Goal: Information Seeking & Learning: Learn about a topic

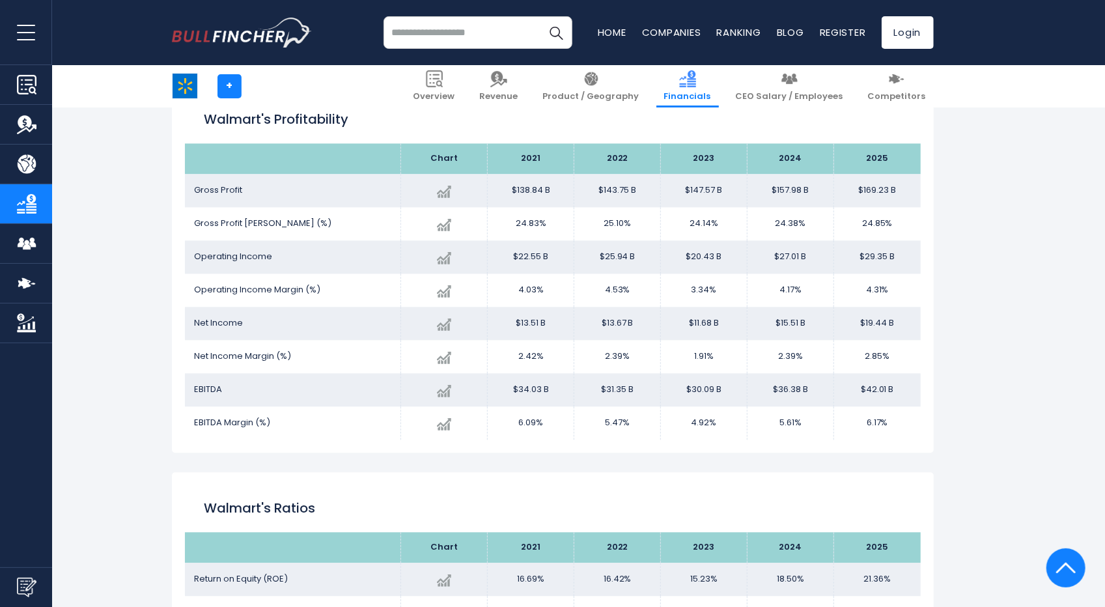
scroll to position [1812, 0]
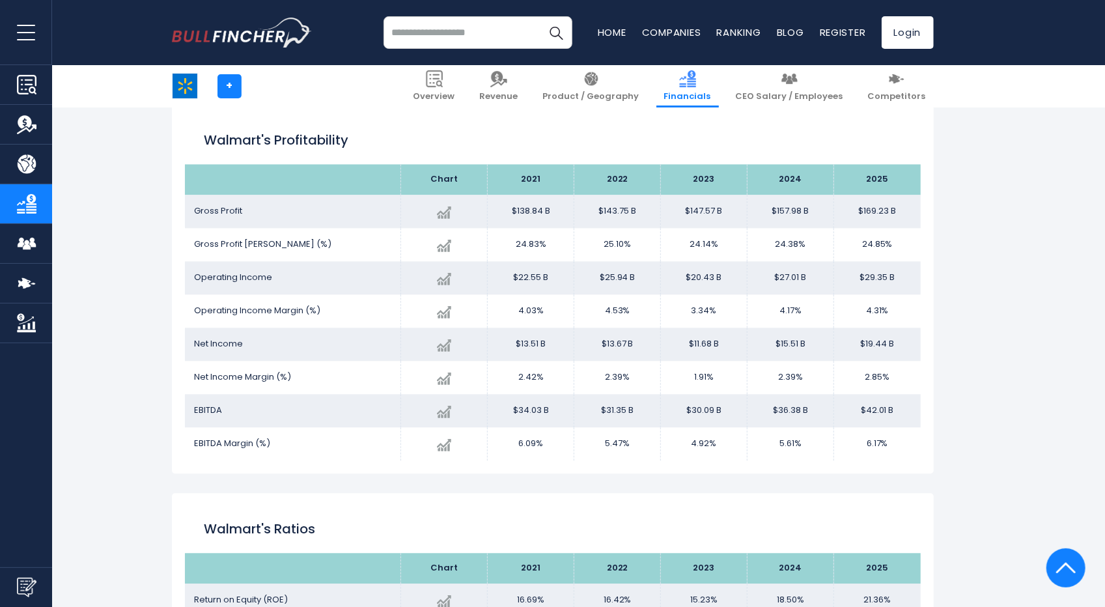
click at [735, 525] on h2 "Walmart's Ratios" at bounding box center [553, 529] width 697 height 20
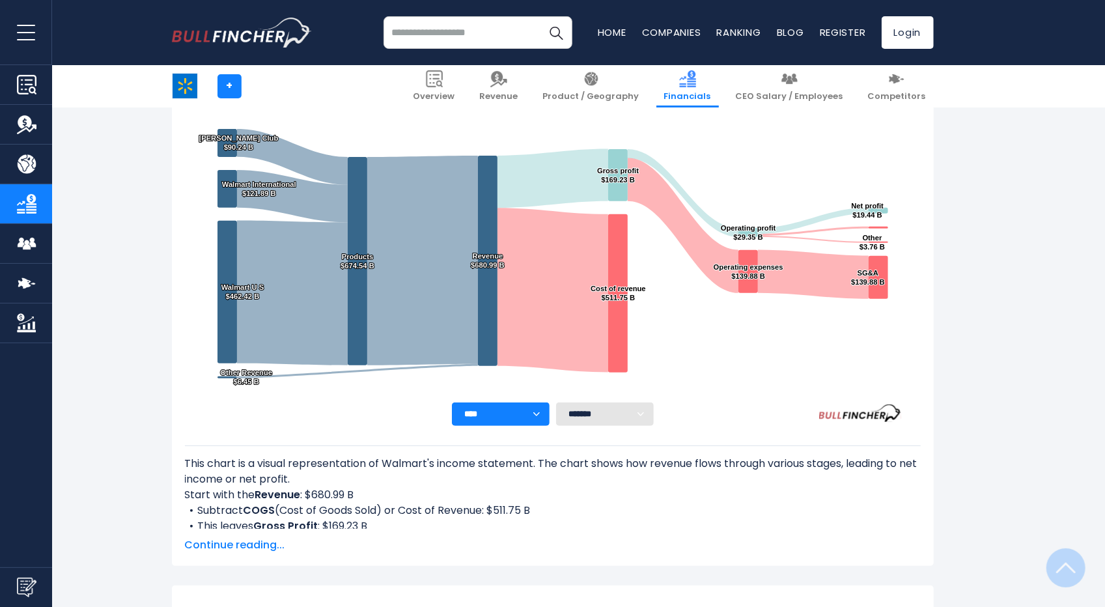
scroll to position [261, 0]
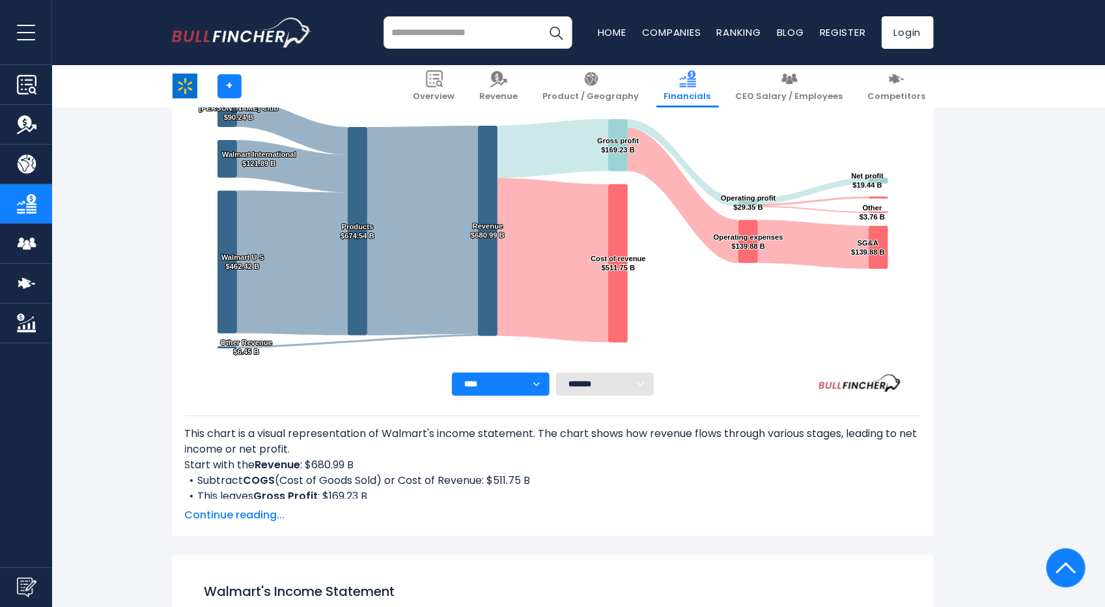
click at [538, 385] on select "**** **** **** **** **** ****" at bounding box center [501, 384] width 98 height 23
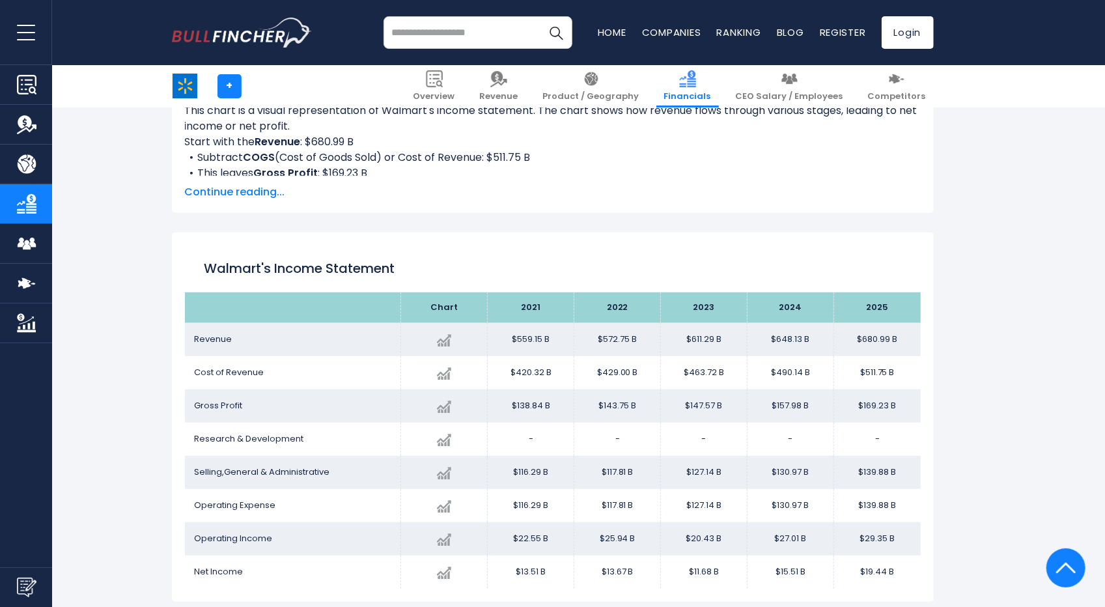
scroll to position [586, 0]
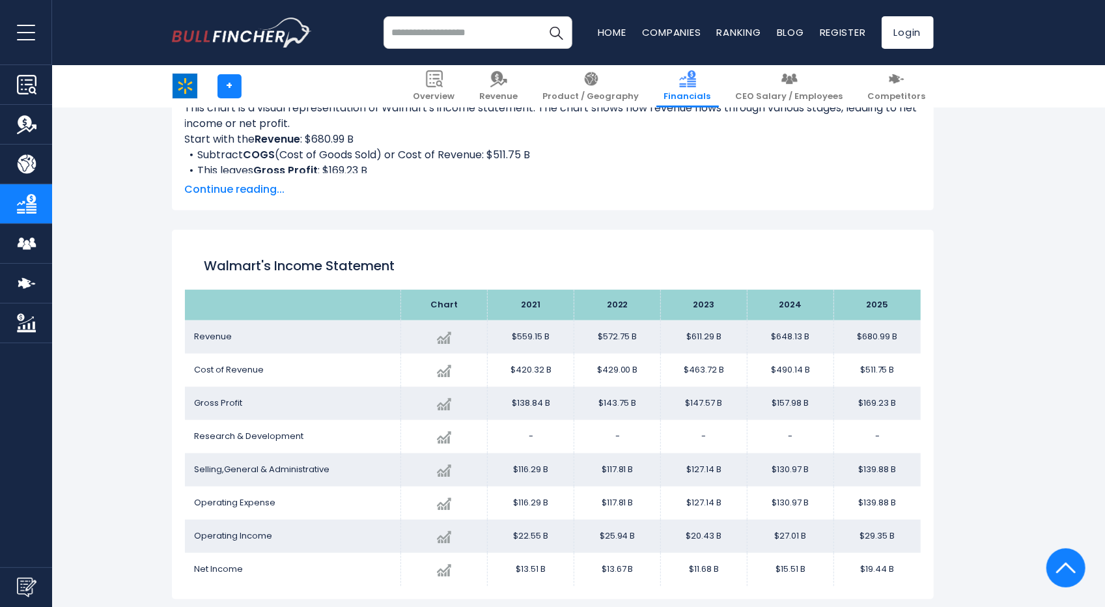
click at [251, 192] on span "Continue reading..." at bounding box center [553, 190] width 736 height 16
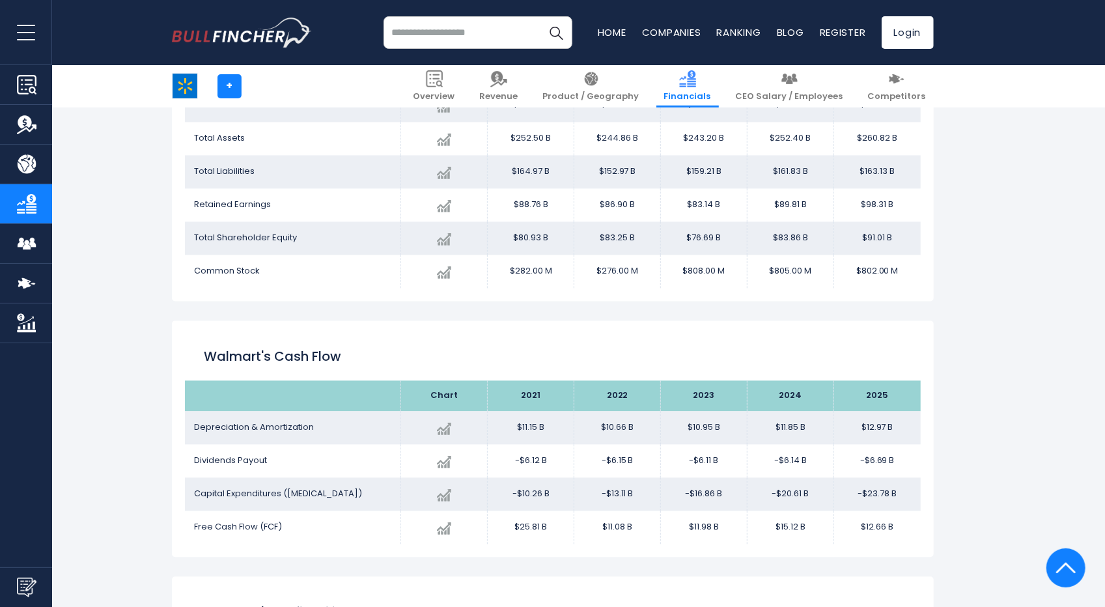
scroll to position [1628, 0]
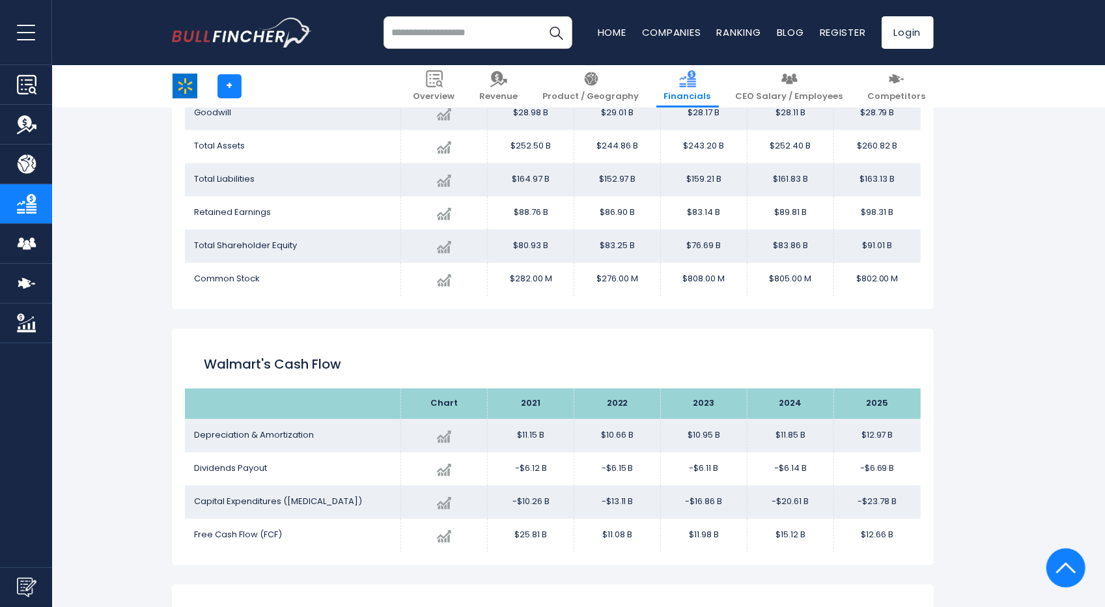
click at [500, 231] on td "$80.93 B" at bounding box center [531, 246] width 87 height 33
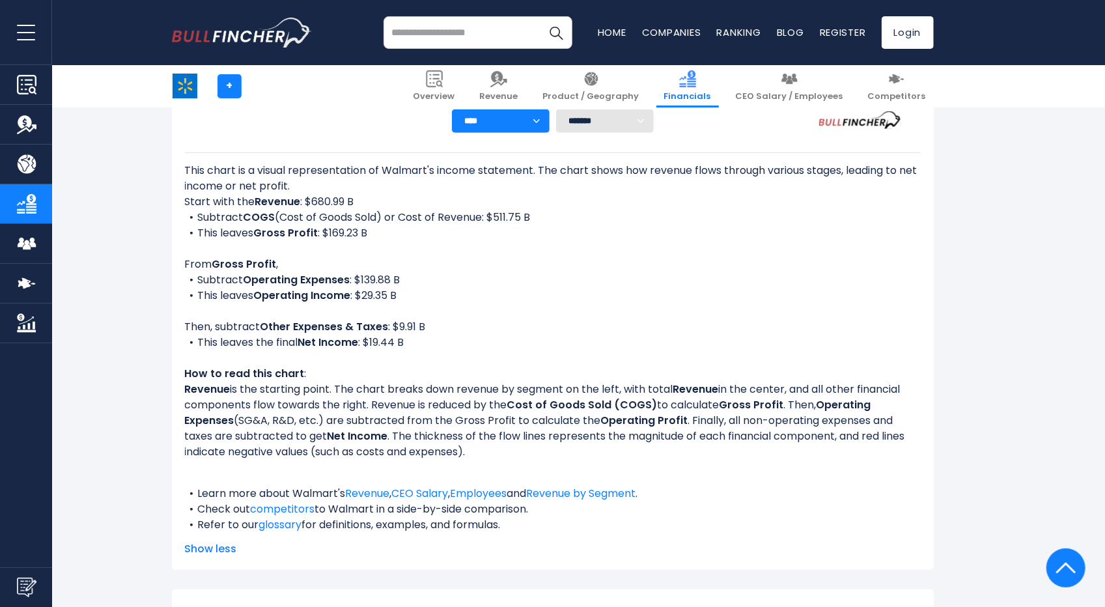
scroll to position [521, 0]
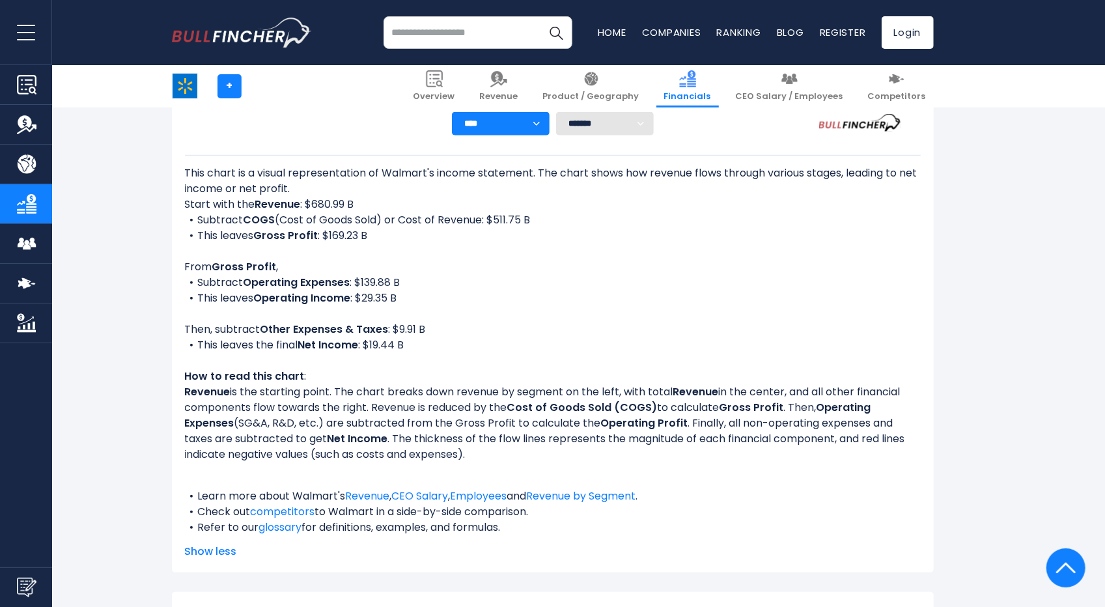
click at [328, 150] on div "This chart is a visual representation of Walmart's income statement. The chart …" at bounding box center [553, 347] width 736 height 424
click at [608, 311] on div "This chart is a visual representation of Walmart's income statement. The chart …" at bounding box center [553, 350] width 736 height 370
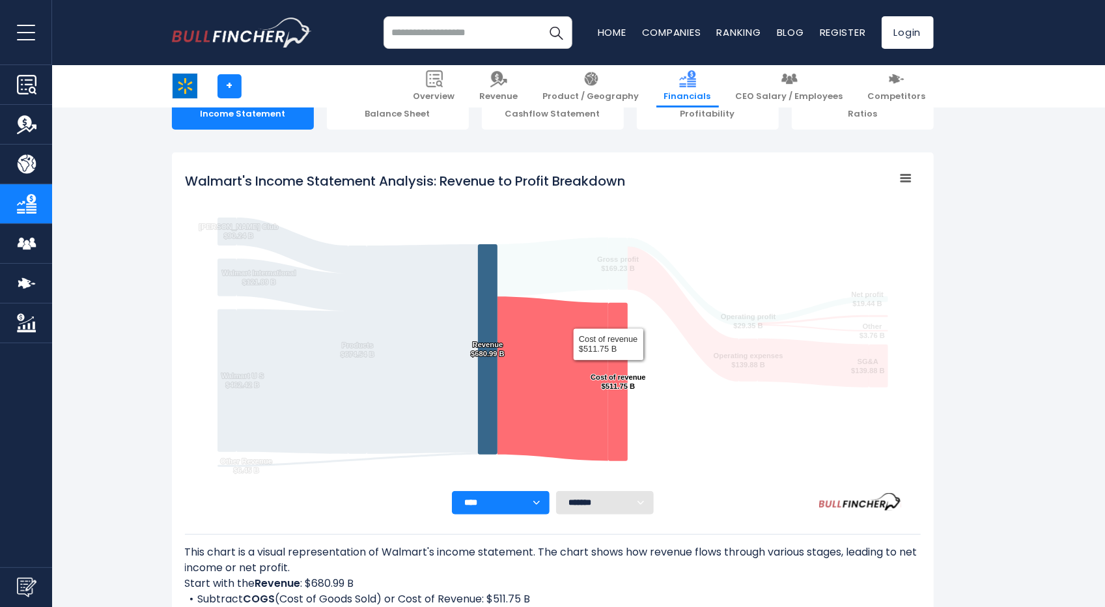
scroll to position [0, 0]
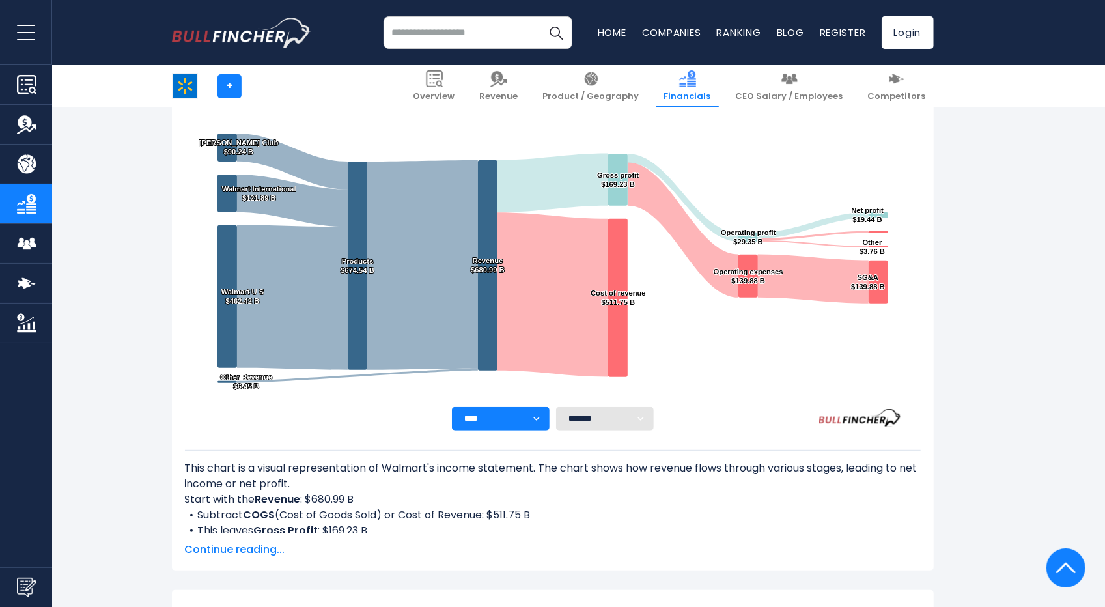
scroll to position [184, 0]
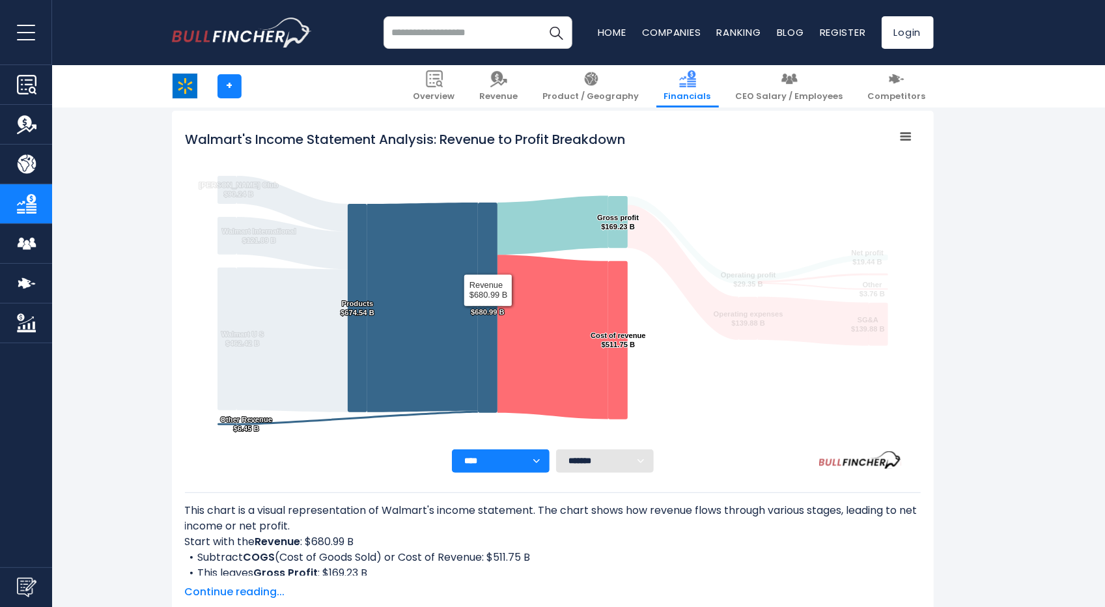
click at [489, 310] on text "Revenue ​ $680.99 B ​ Revenue ​ $680.99 B" at bounding box center [488, 307] width 34 height 17
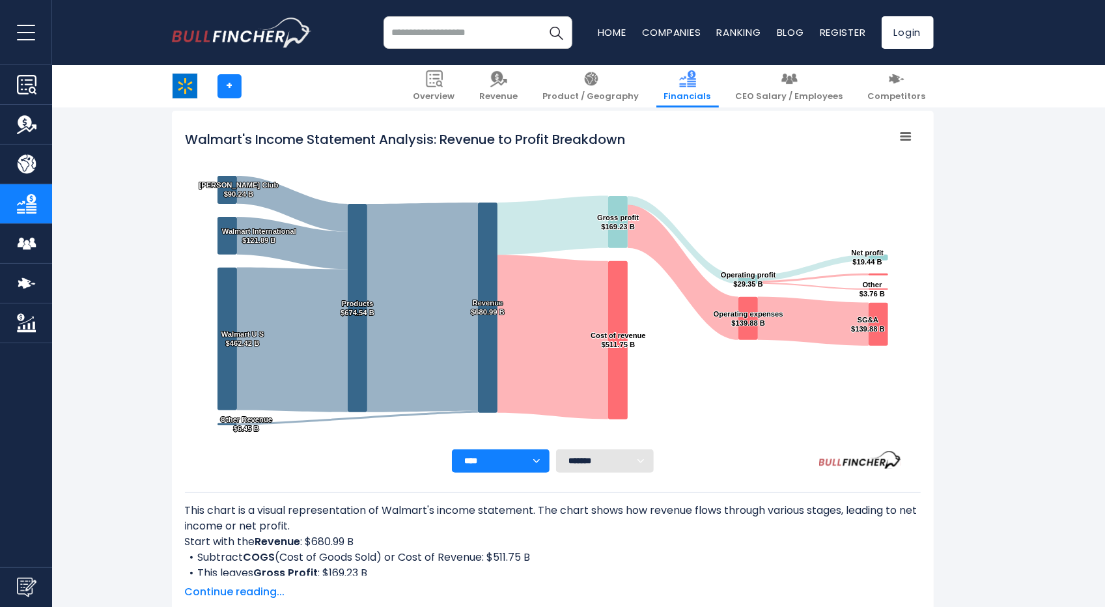
click at [537, 463] on select "**** **** **** **** **** ****" at bounding box center [501, 460] width 98 height 23
click at [645, 460] on select "******* ** ** ** **" at bounding box center [605, 460] width 98 height 23
click at [756, 430] on rect "Walmart's Income Statement Analysis: Revenue to Profit Breakdown" at bounding box center [553, 287] width 736 height 326
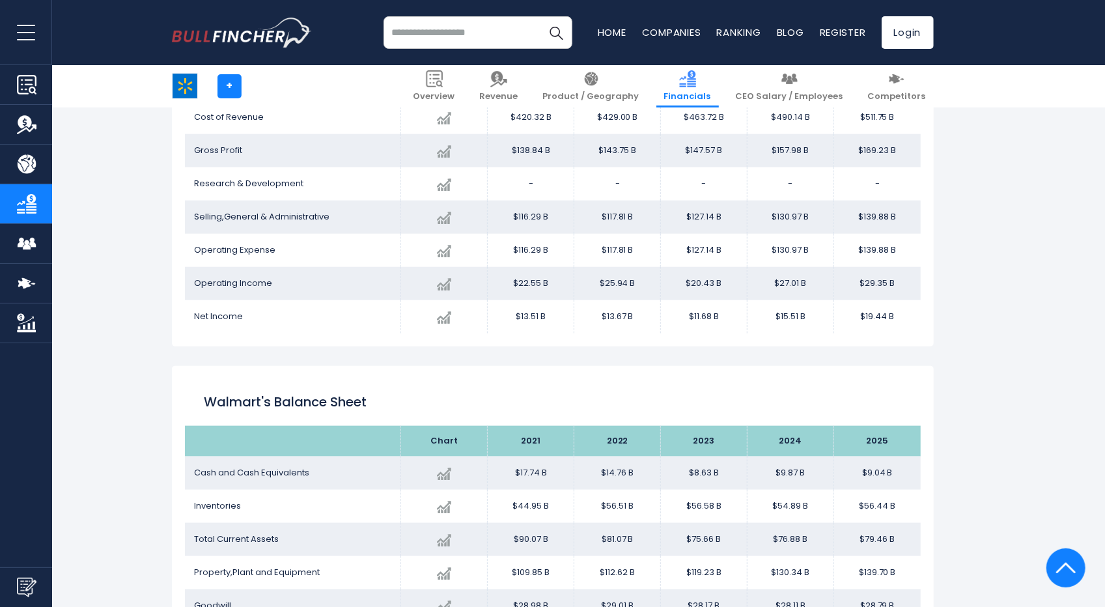
scroll to position [900, 0]
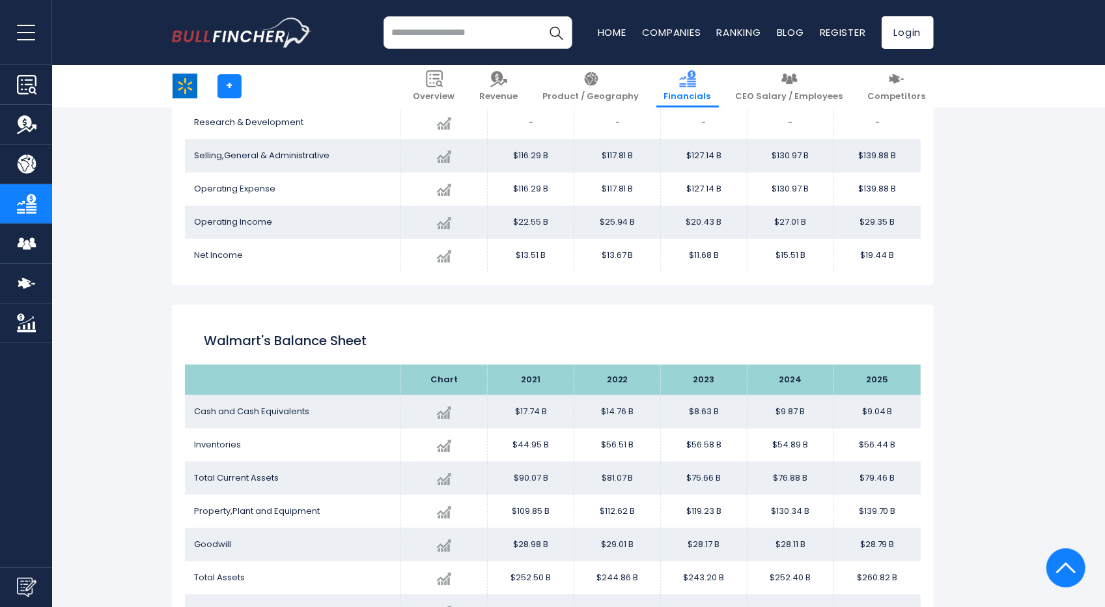
click at [683, 319] on div "Walmart's Balance Sheet" at bounding box center [553, 341] width 736 height 47
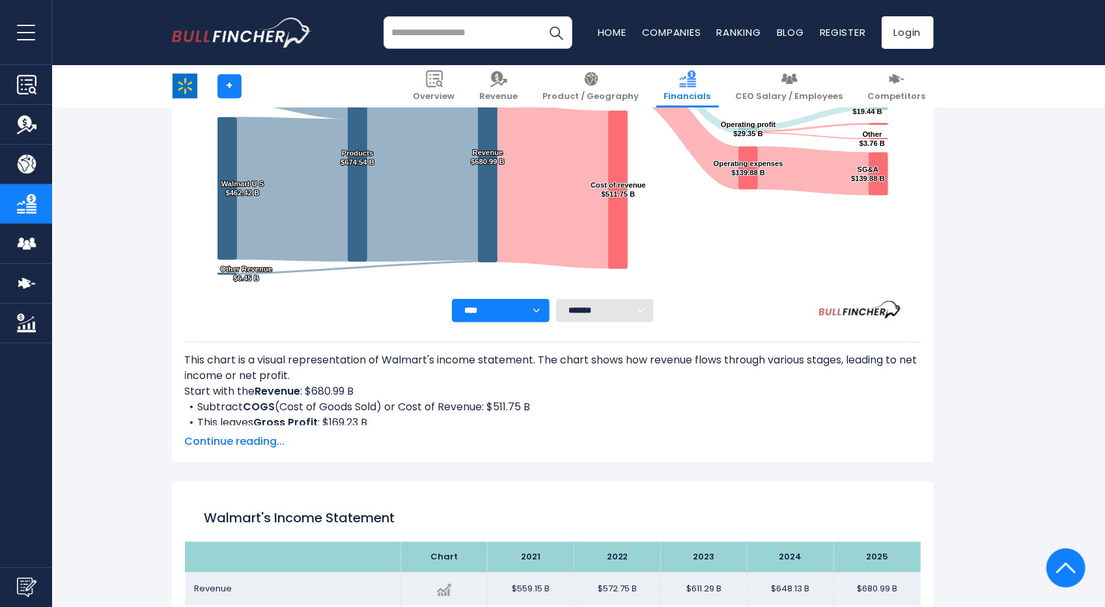
scroll to position [314, 0]
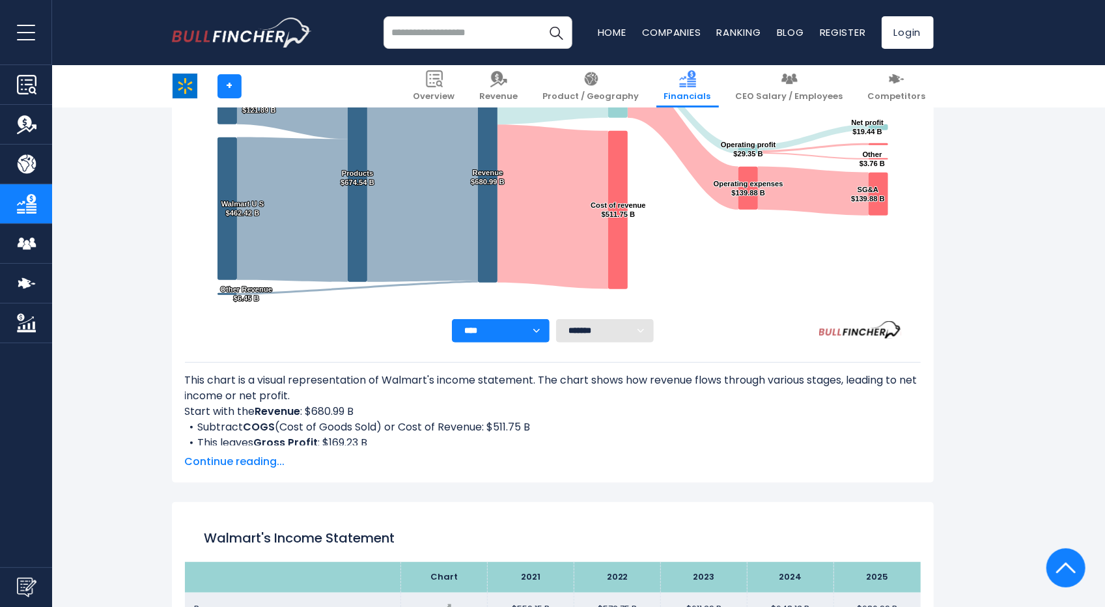
click at [264, 461] on span "Continue reading..." at bounding box center [553, 462] width 736 height 16
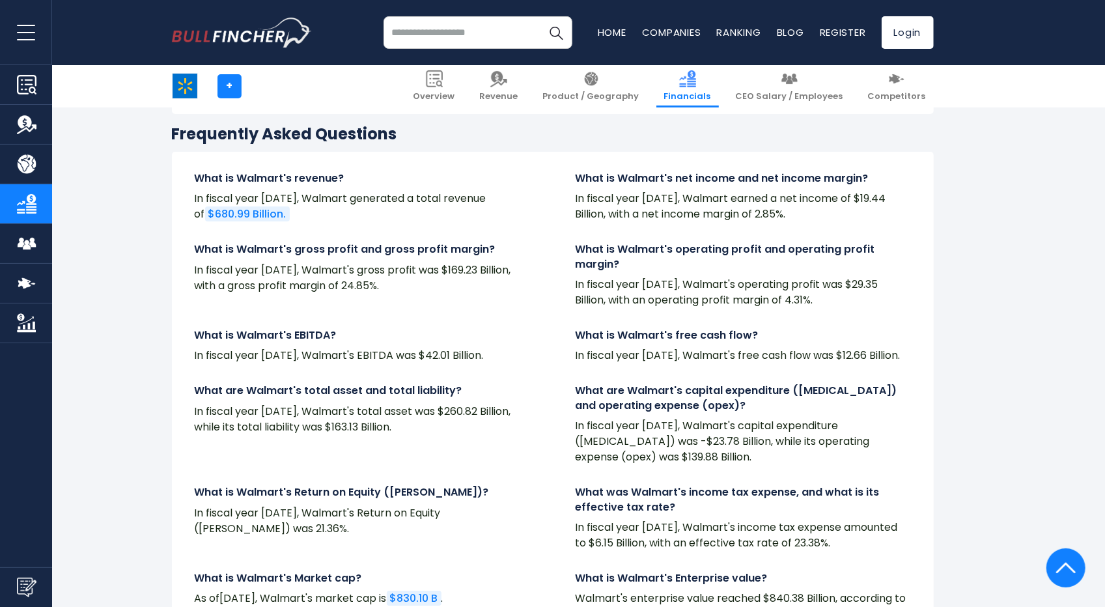
scroll to position [2919, 0]
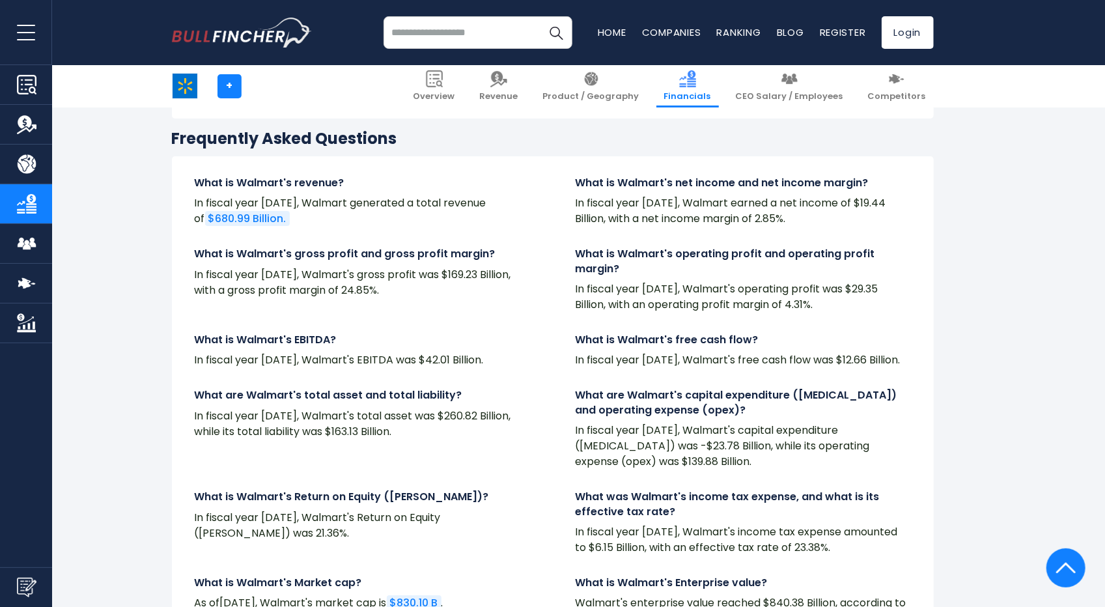
click at [259, 219] on link "$680.99 Billion." at bounding box center [247, 218] width 85 height 15
click at [244, 223] on link "$680.99 Billion." at bounding box center [247, 218] width 85 height 15
click at [249, 217] on link "$680.99 Billion." at bounding box center [247, 218] width 85 height 15
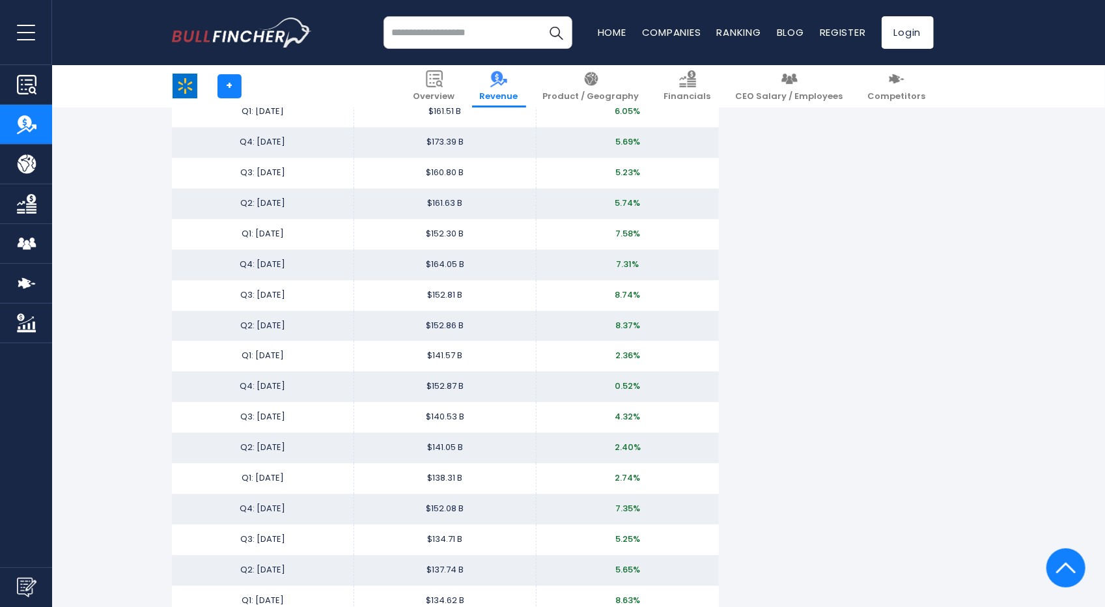
scroll to position [1889, 0]
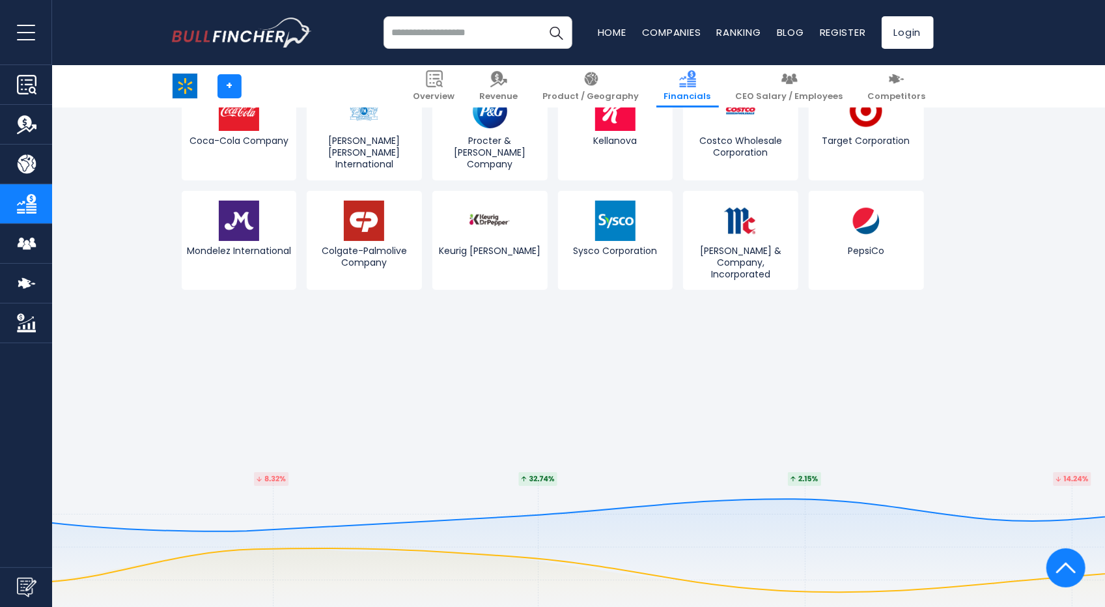
scroll to position [3246, 0]
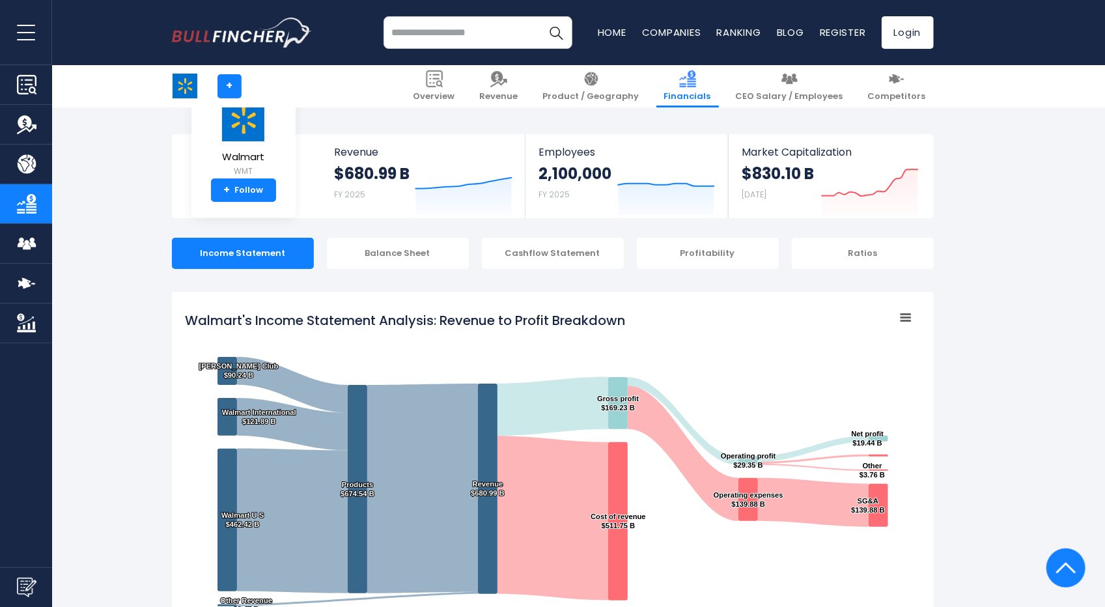
scroll to position [0, 0]
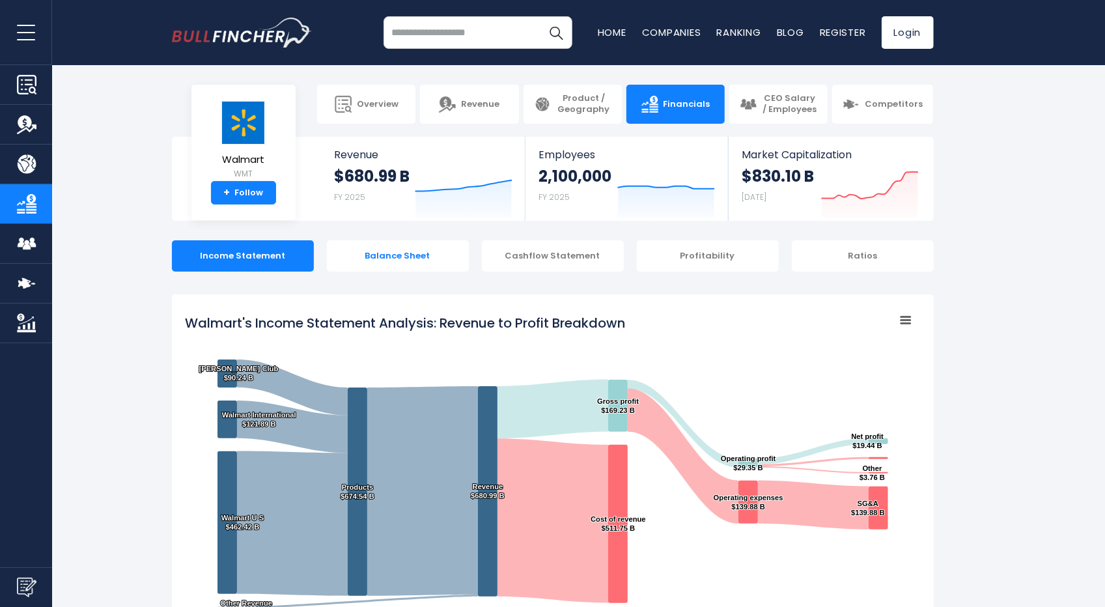
click at [406, 250] on div "Balance Sheet" at bounding box center [398, 255] width 142 height 31
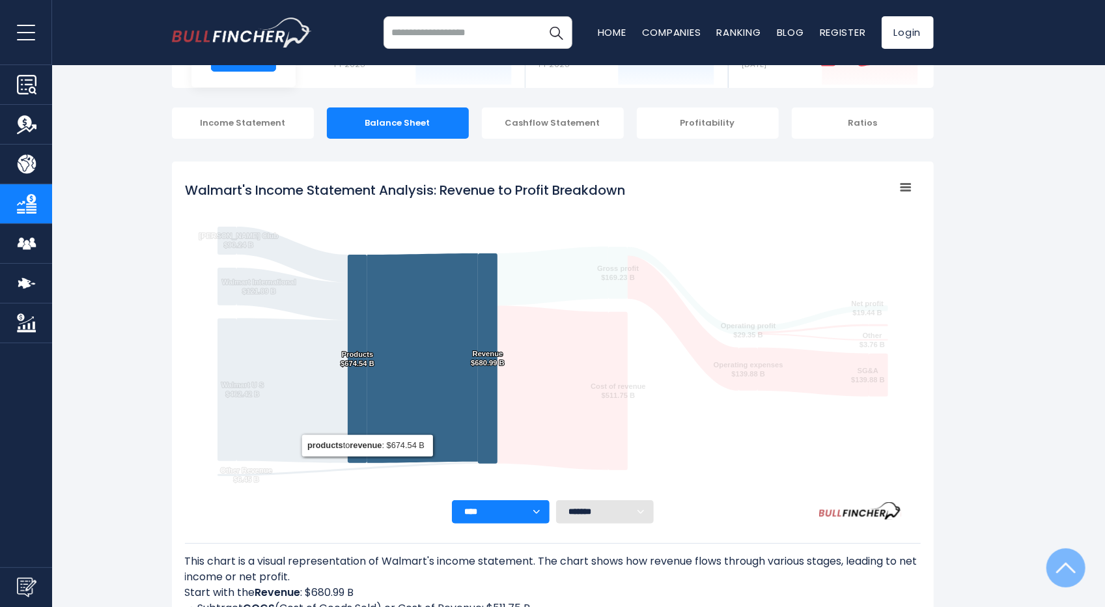
scroll to position [52, 0]
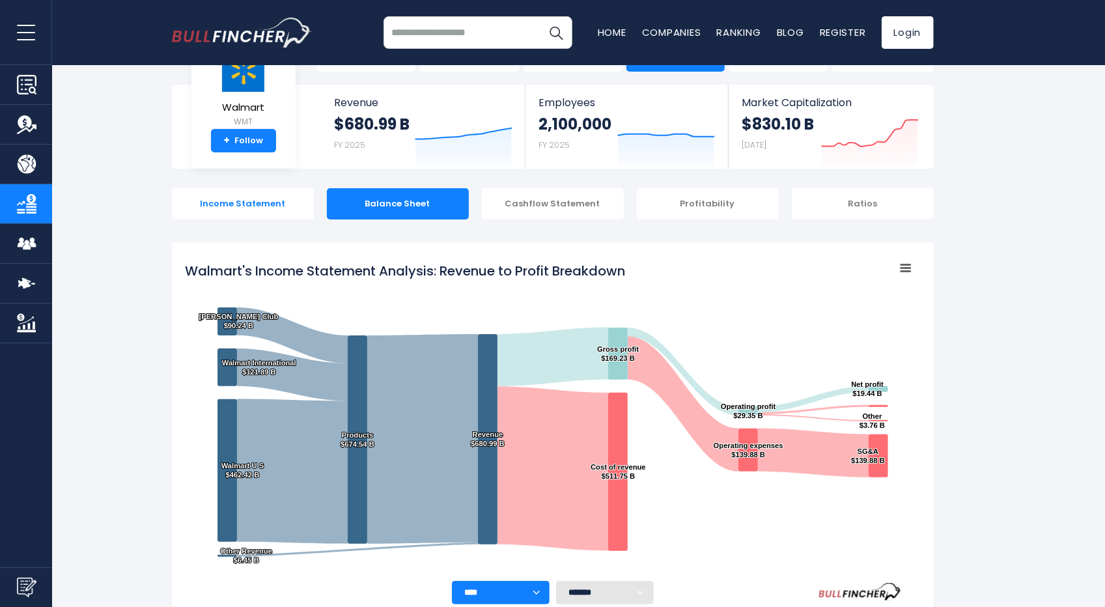
click at [242, 206] on div "Income Statement" at bounding box center [243, 203] width 142 height 31
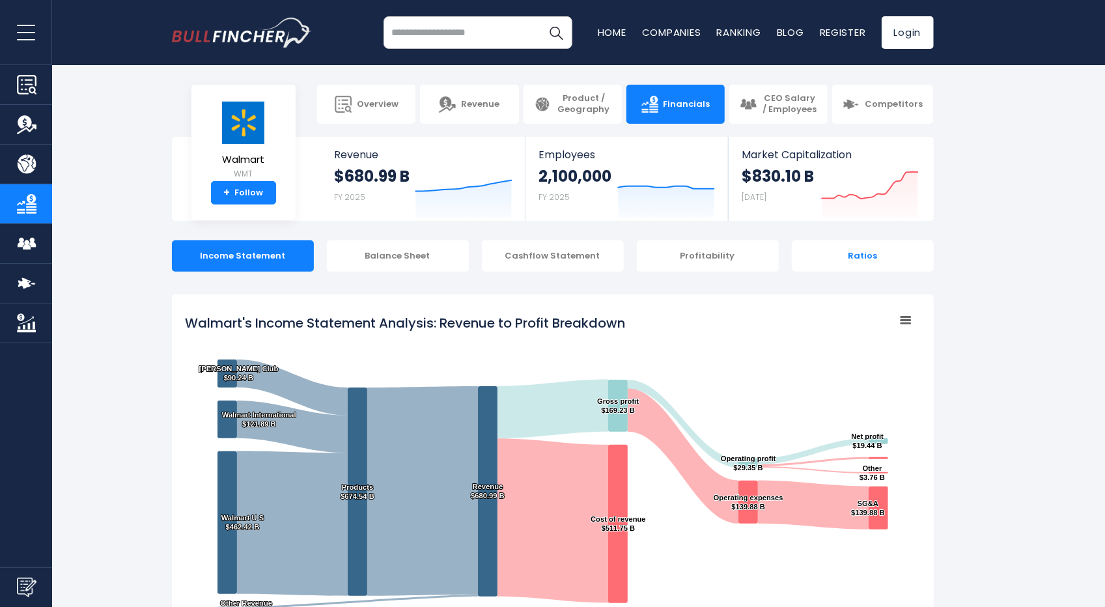
click at [848, 255] on div "Ratios" at bounding box center [863, 255] width 142 height 31
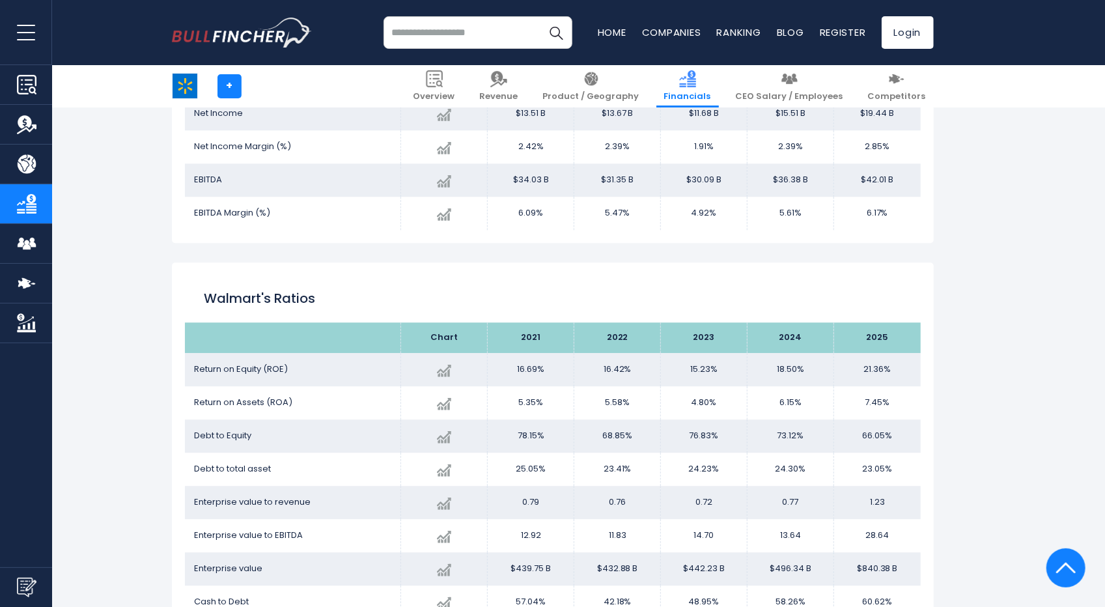
scroll to position [2196, 0]
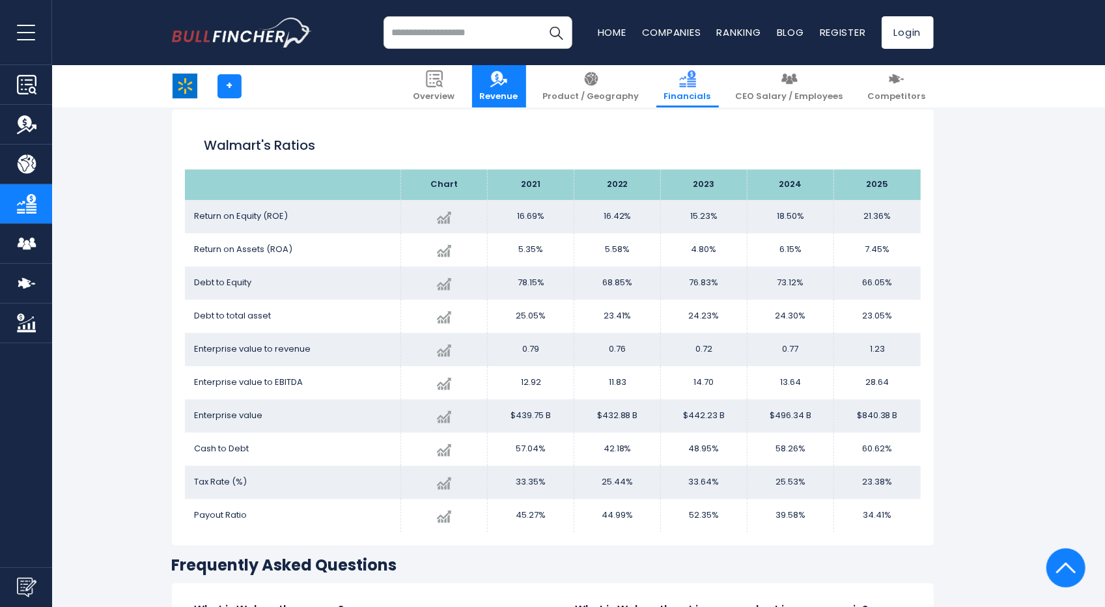
click at [507, 78] on img at bounding box center [498, 78] width 17 height 17
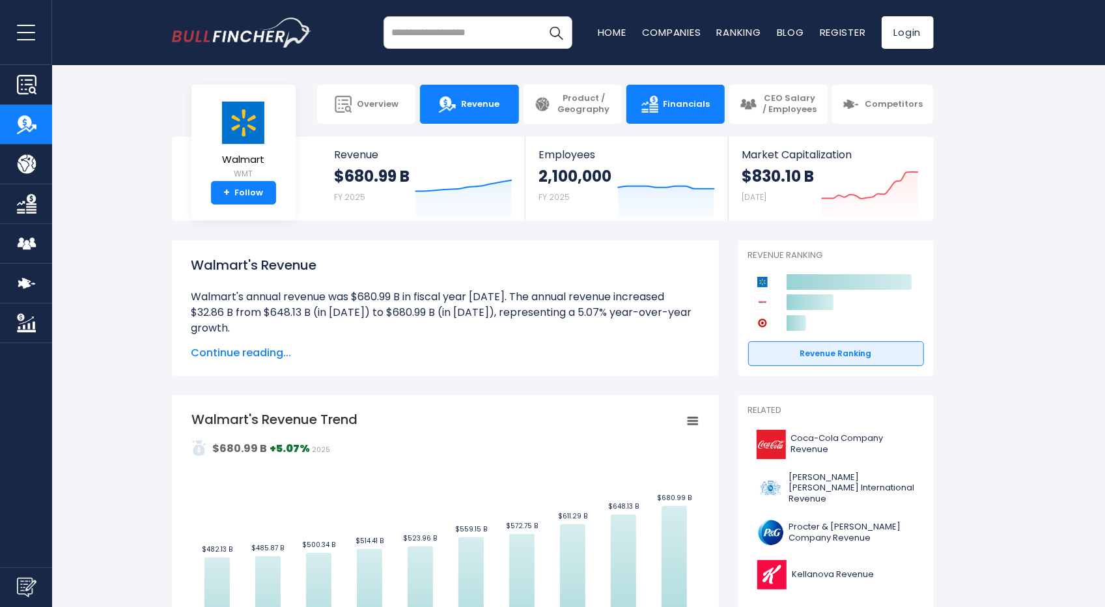
click at [683, 107] on span "Financials" at bounding box center [687, 104] width 47 height 11
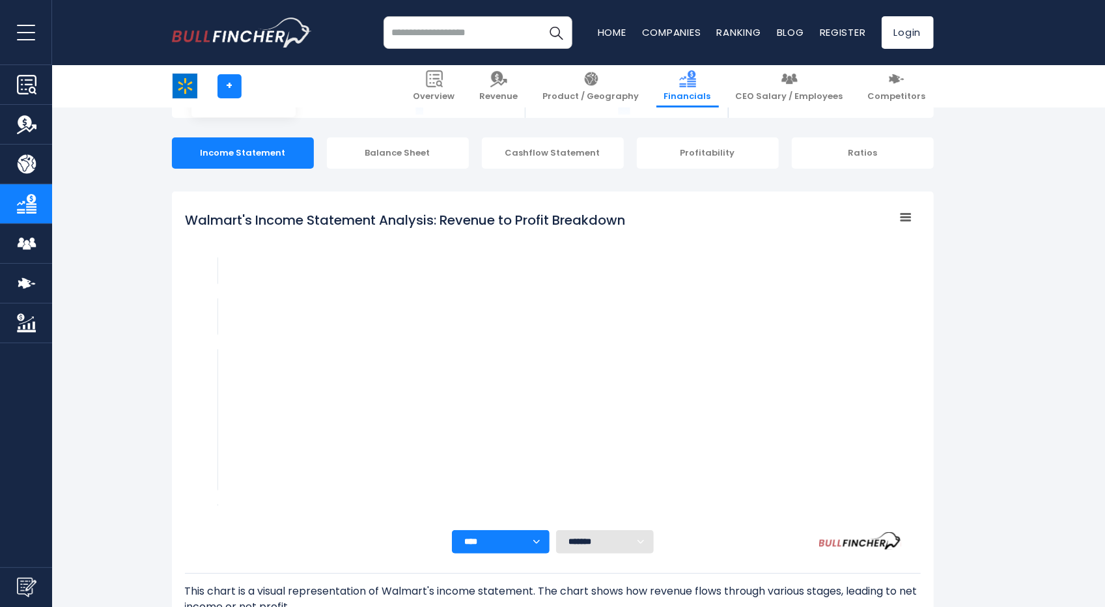
scroll to position [184, 0]
